Goal: Task Accomplishment & Management: Complete application form

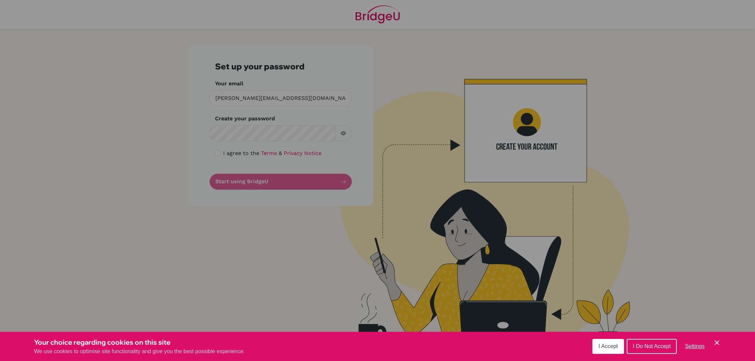
click at [322, 273] on div "Cookie Preferences" at bounding box center [377, 180] width 755 height 361
click at [340, 293] on div "Cookie Preferences" at bounding box center [377, 180] width 755 height 361
click at [610, 350] on button "I Accept" at bounding box center [608, 346] width 32 height 15
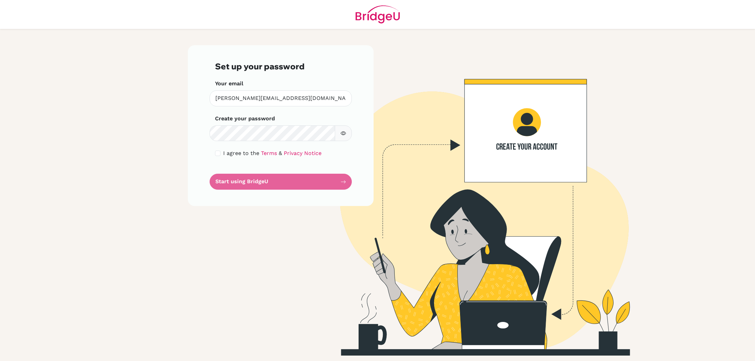
click at [341, 135] on icon "button" at bounding box center [343, 133] width 5 height 5
click at [217, 152] on input "checkbox" at bounding box center [217, 153] width 5 height 5
checkbox input "true"
click at [268, 183] on button "Start using BridgeU" at bounding box center [281, 182] width 142 height 16
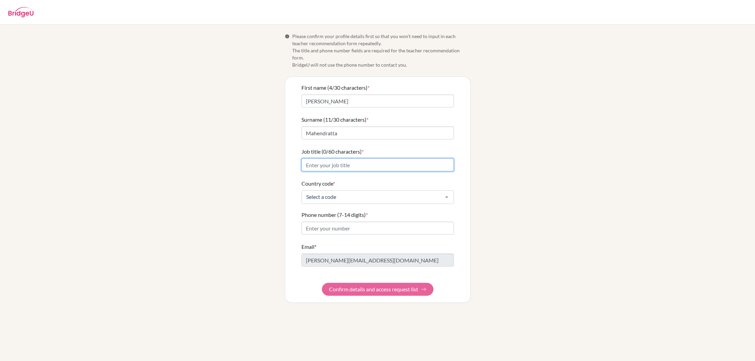
click at [365, 159] on input "Job title (0/60 characters) *" at bounding box center [377, 165] width 152 height 13
drag, startPoint x: 359, startPoint y: 160, endPoint x: 301, endPoint y: 157, distance: 57.6
click at [301, 159] on input "teacher" at bounding box center [377, 165] width 152 height 13
type input "A level math teacher"
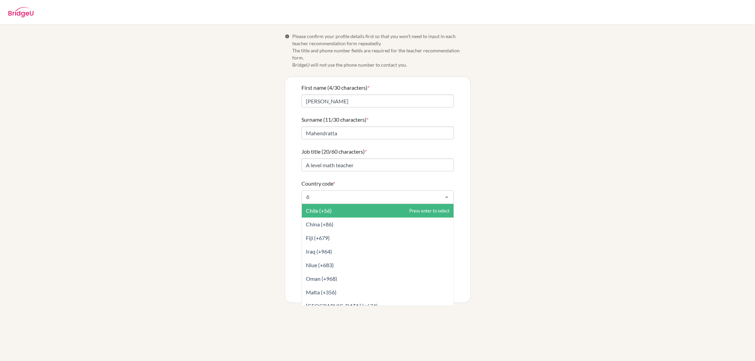
type input "62"
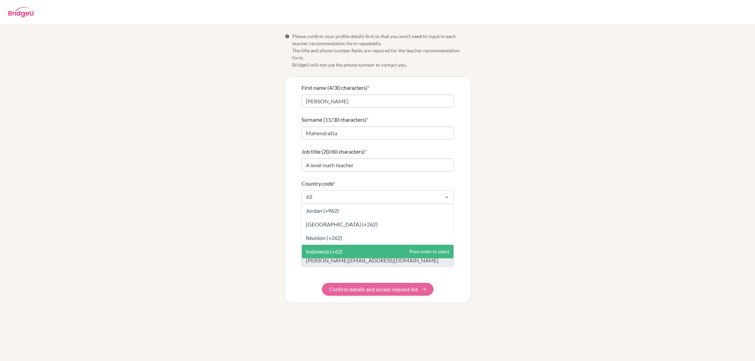
click at [323, 248] on span "Indonesia (+62)" at bounding box center [324, 251] width 37 height 6
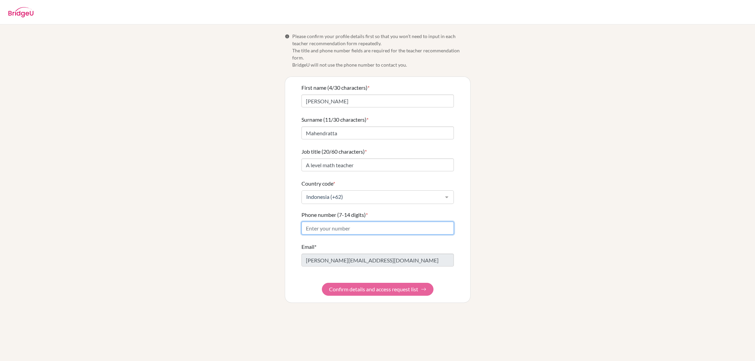
click at [363, 222] on input "Phone number (7-14 digits) *" at bounding box center [377, 228] width 152 height 13
type input "085882108584"
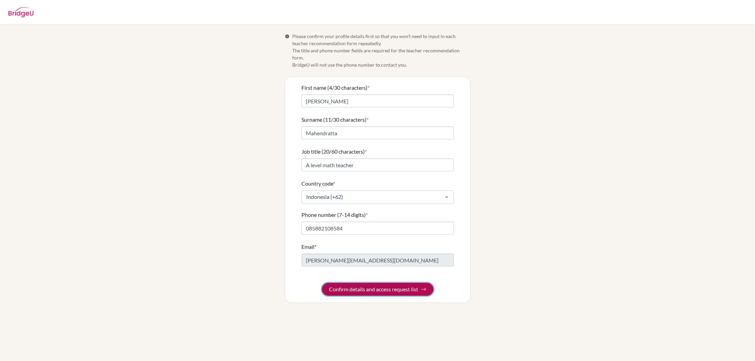
click at [389, 283] on button "Confirm details and access request list" at bounding box center [378, 289] width 112 height 13
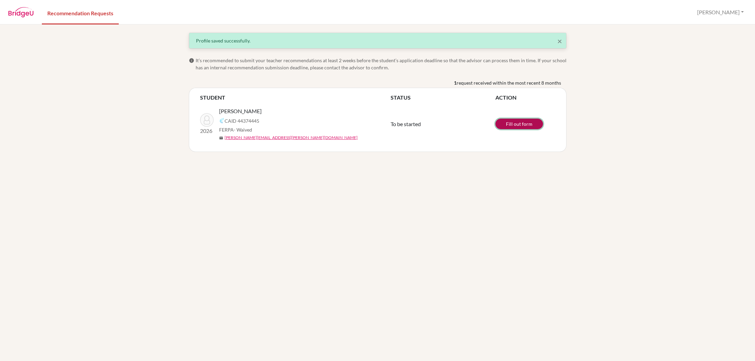
click at [522, 126] on link "Fill out form" at bounding box center [519, 124] width 48 height 11
